Goal: Information Seeking & Learning: Learn about a topic

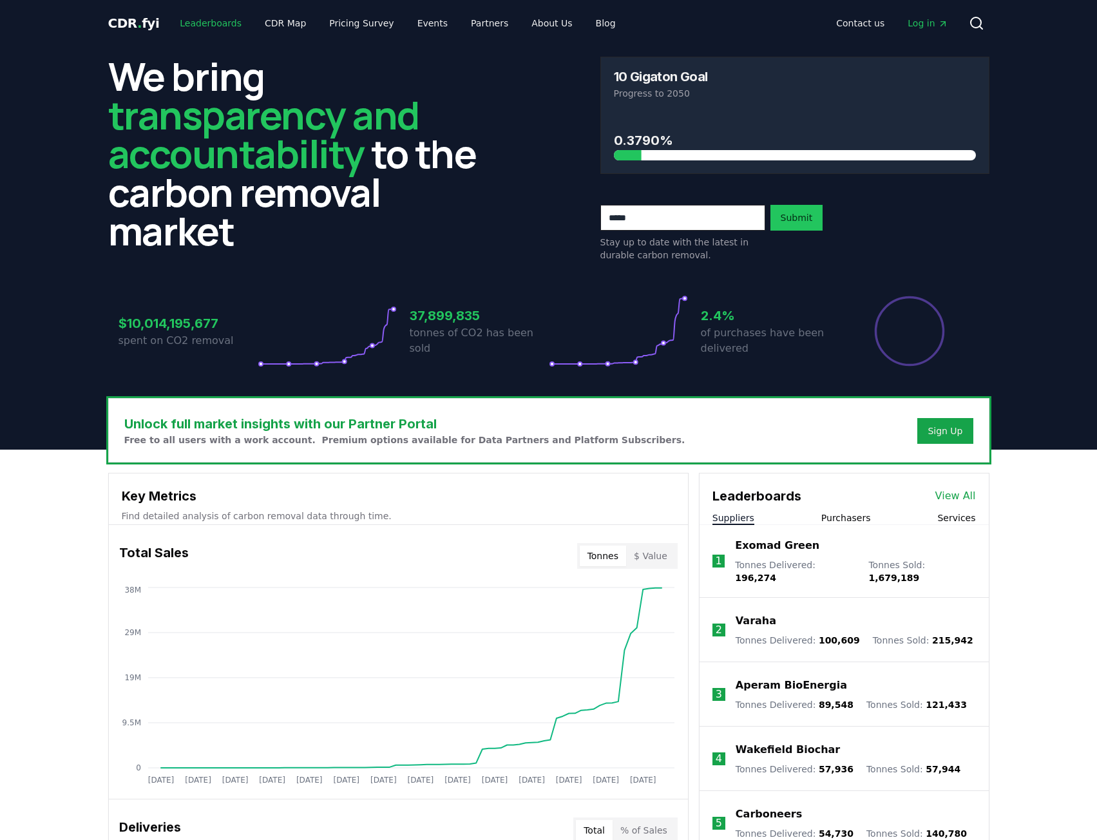
click at [197, 27] on link "Leaderboards" at bounding box center [210, 23] width 82 height 23
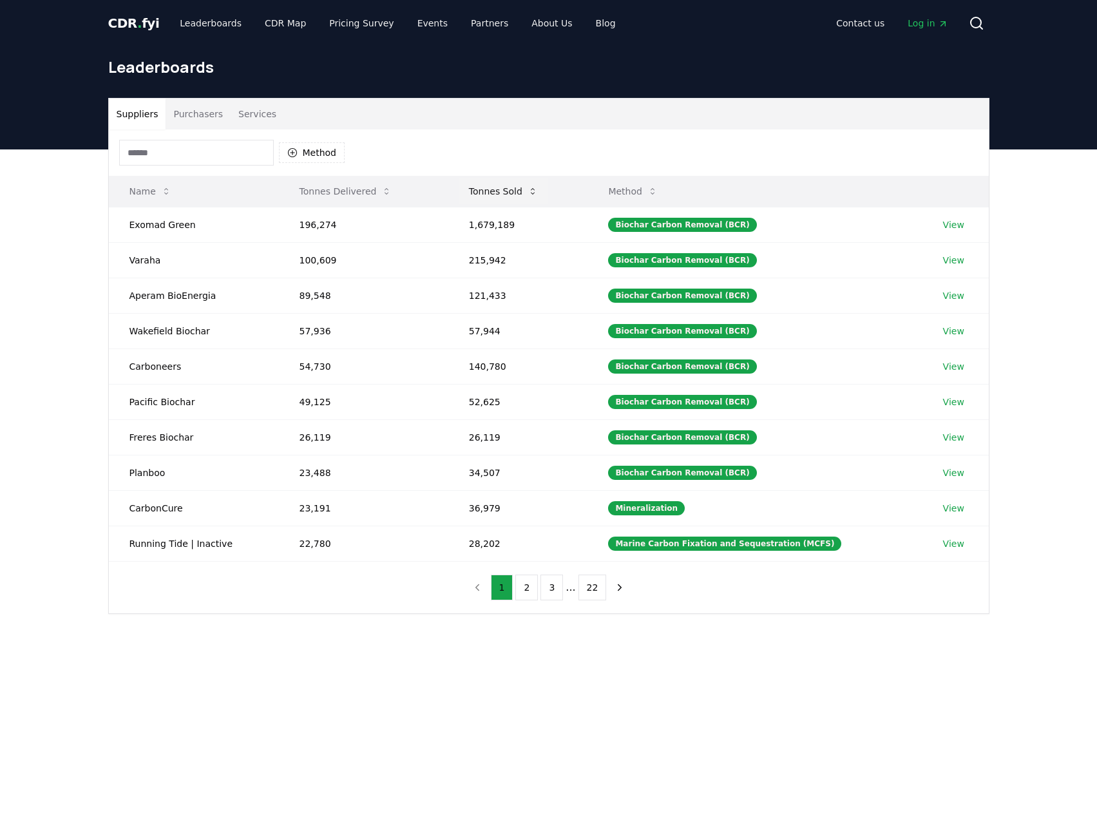
click at [533, 196] on icon at bounding box center [533, 191] width 10 height 10
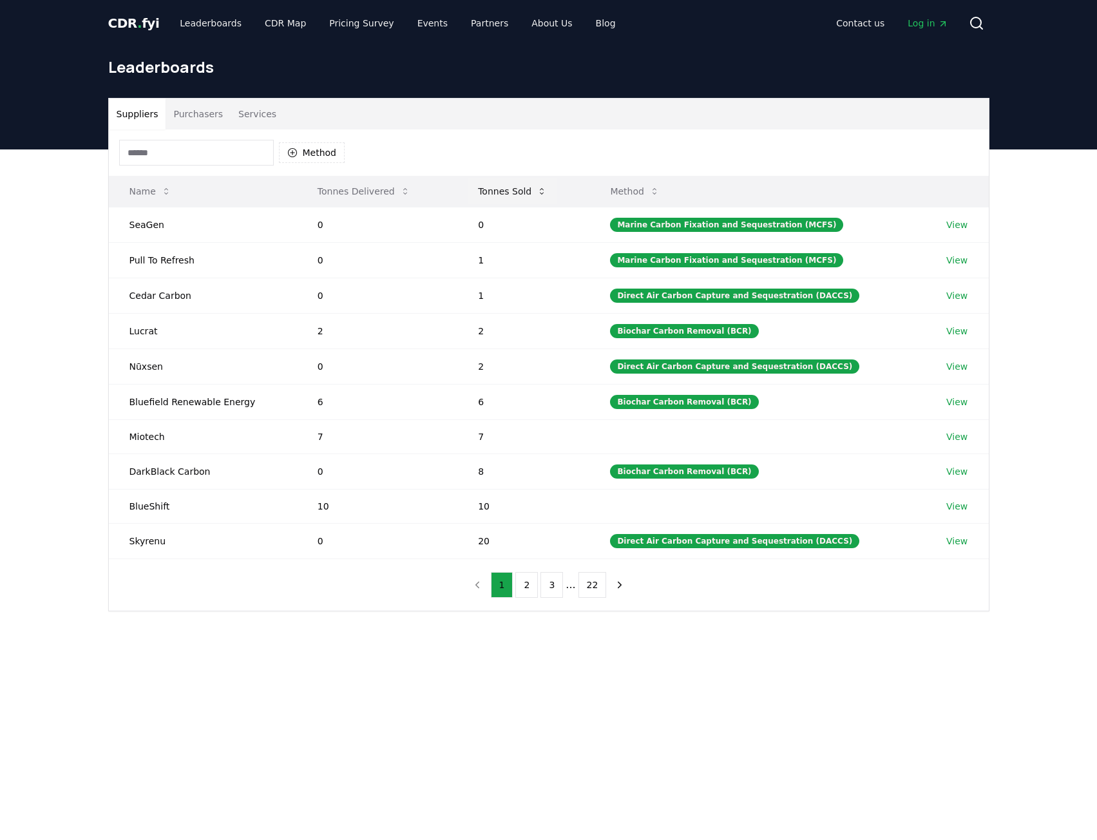
click at [533, 196] on button "Tonnes Sold" at bounding box center [513, 191] width 90 height 26
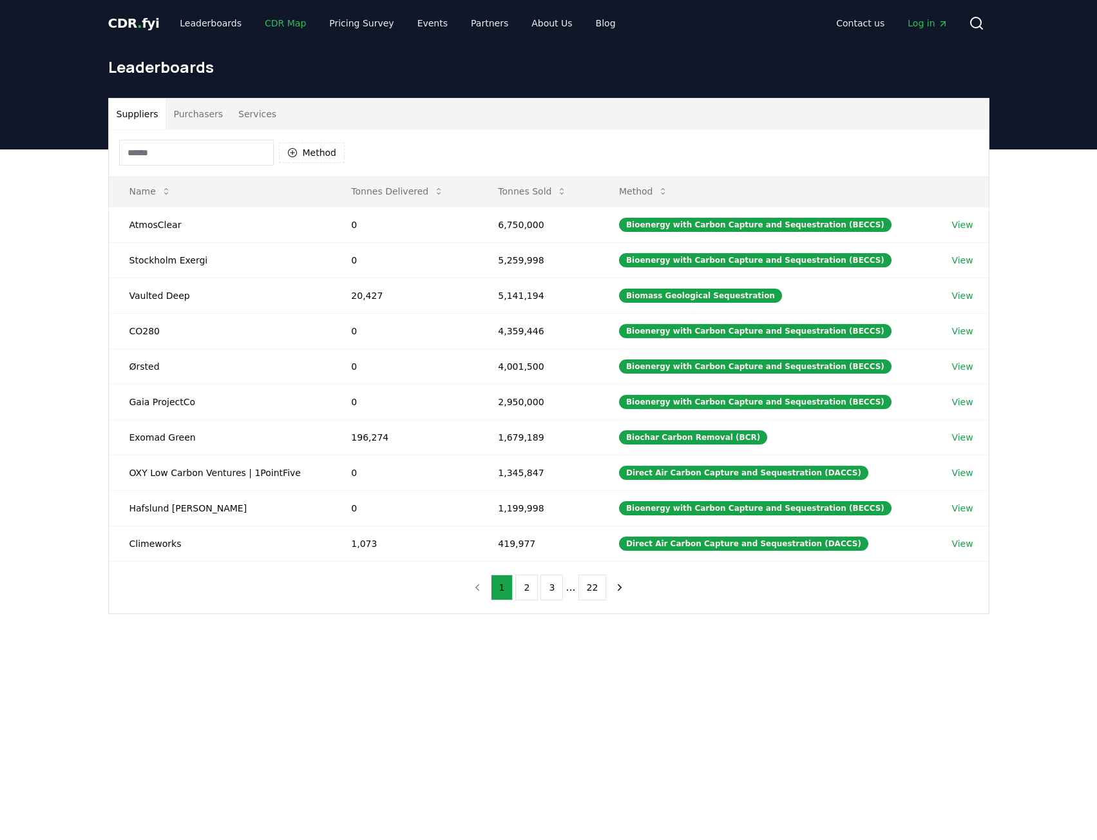
click at [267, 19] on link "CDR Map" at bounding box center [286, 23] width 62 height 23
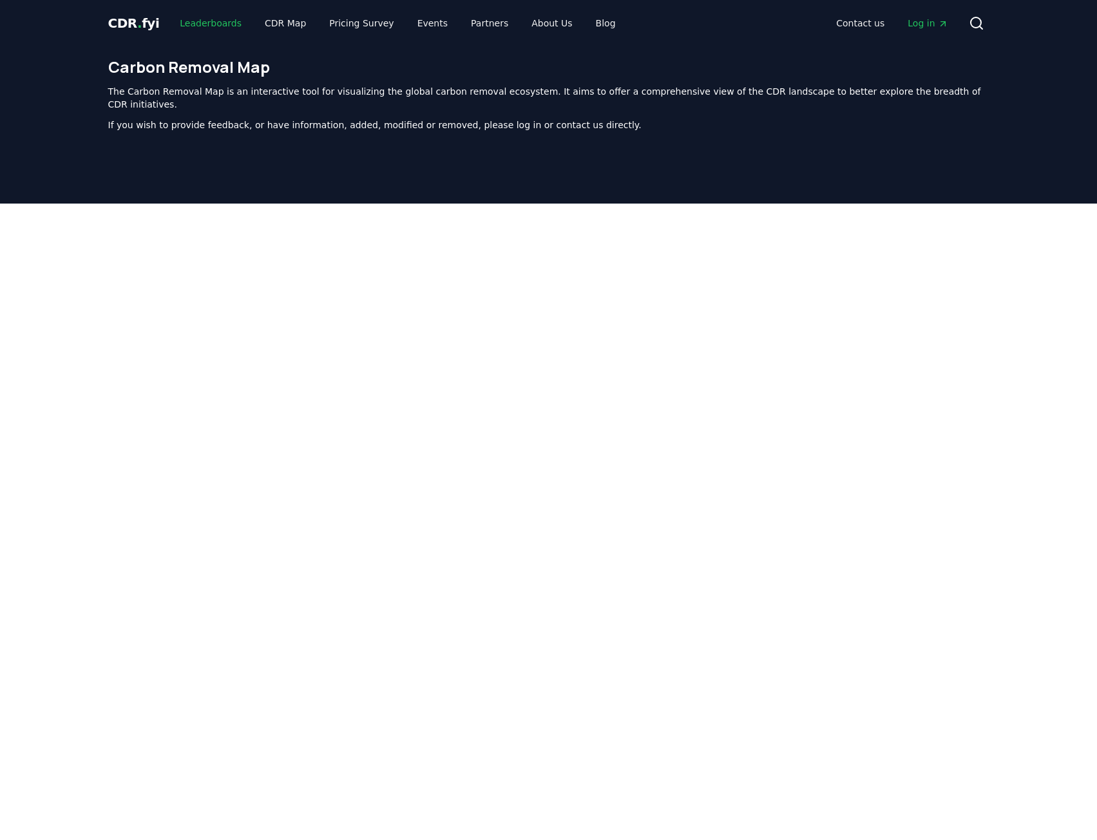
click at [213, 29] on link "Leaderboards" at bounding box center [210, 23] width 82 height 23
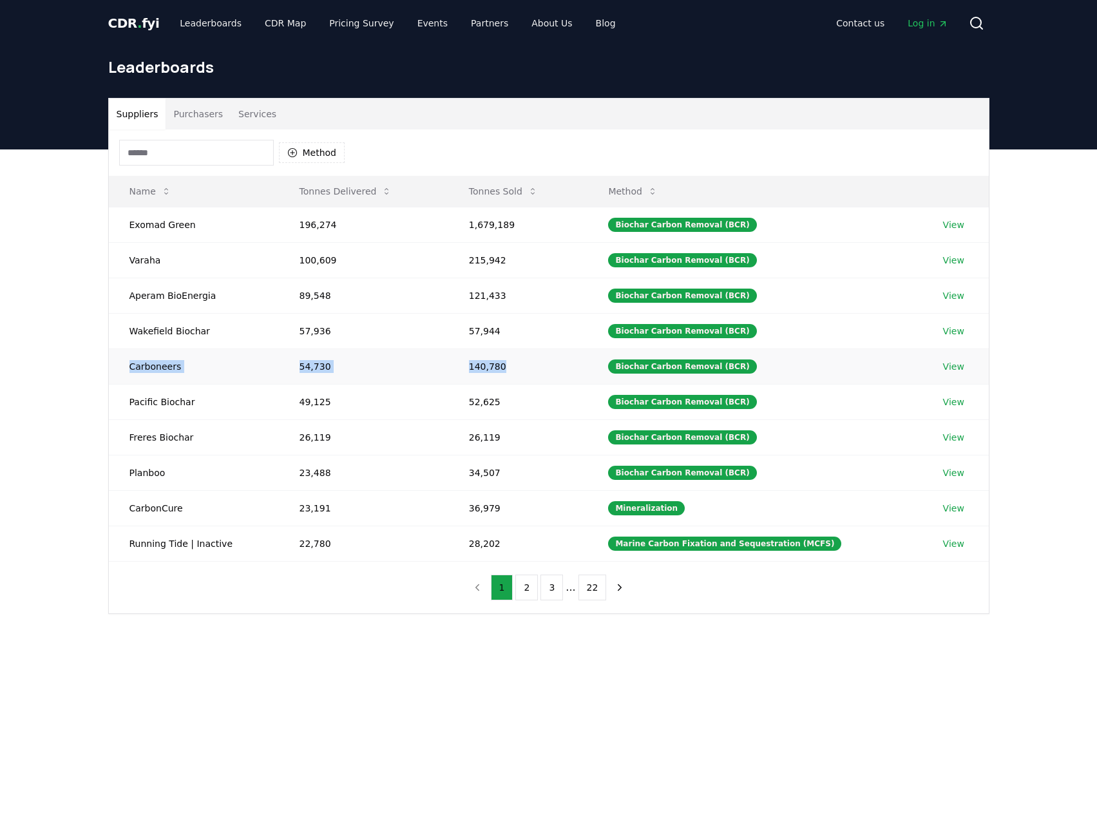
drag, startPoint x: 510, startPoint y: 369, endPoint x: 118, endPoint y: 361, distance: 391.8
click at [118, 361] on tr "Carboneers 54,730 140,780 Biochar Carbon Removal (BCR) View" at bounding box center [549, 366] width 880 height 35
click at [946, 369] on link "View" at bounding box center [953, 366] width 21 height 13
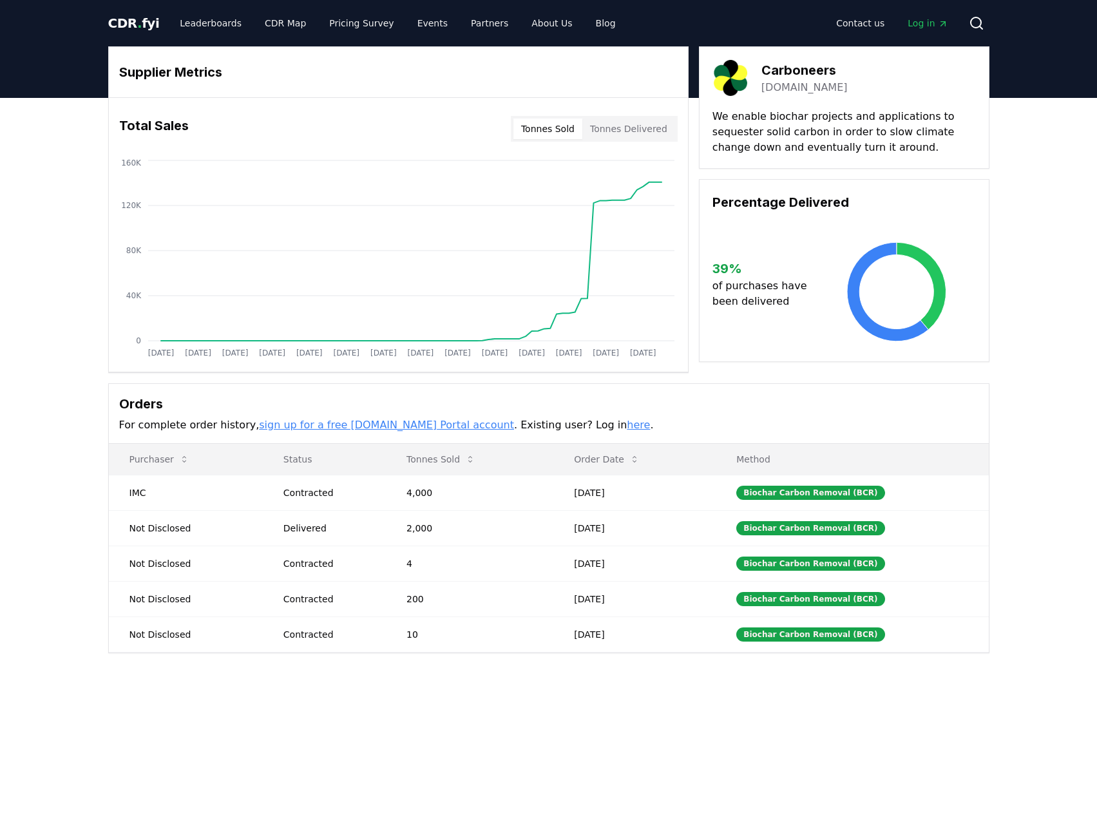
click at [1039, 306] on div "Supplier Metrics Total Sales Tonnes Sold Tonnes Delivered [DATE] [DATE] [DATE] …" at bounding box center [548, 401] width 1097 height 607
